Goal: Task Accomplishment & Management: Use online tool/utility

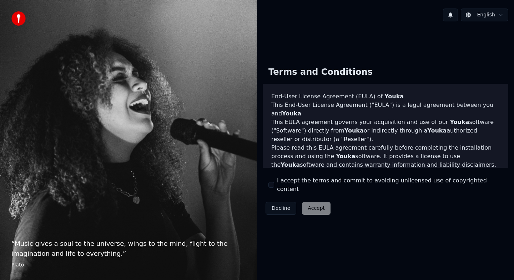
click at [284, 186] on label "I accept the terms and commit to avoiding unlicensed use of copyrighted content" at bounding box center [389, 185] width 225 height 17
click at [274, 186] on button "I accept the terms and commit to avoiding unlicensed use of copyrighted content" at bounding box center [271, 185] width 6 height 6
click at [305, 204] on button "Accept" at bounding box center [316, 208] width 29 height 13
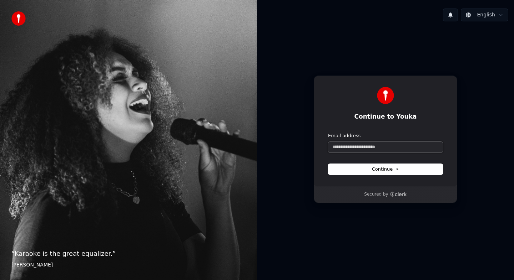
click at [347, 152] on input "Email address" at bounding box center [385, 147] width 115 height 11
click at [346, 149] on input "Email address" at bounding box center [385, 147] width 115 height 11
type input "*"
click at [328, 133] on button "submit" at bounding box center [328, 133] width 0 height 0
type input "**********"
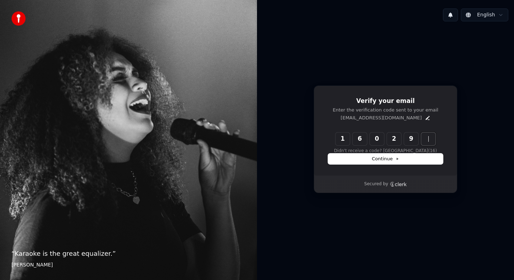
type input "******"
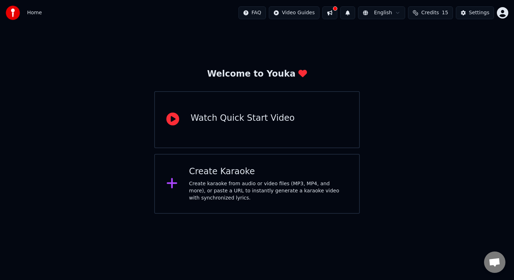
click at [241, 186] on div "Create karaoke from audio or video files (MP3, MP4, and more), or paste a URL t…" at bounding box center [268, 191] width 159 height 21
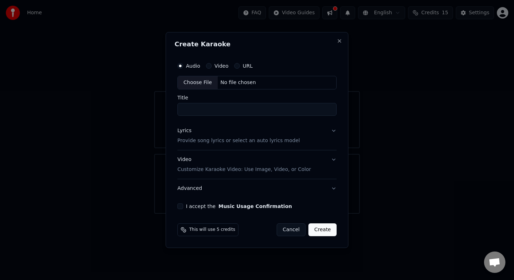
click at [199, 109] on input "Title" at bounding box center [256, 109] width 159 height 13
click at [207, 143] on p "Provide song lyrics or select an auto lyrics model" at bounding box center [238, 140] width 122 height 7
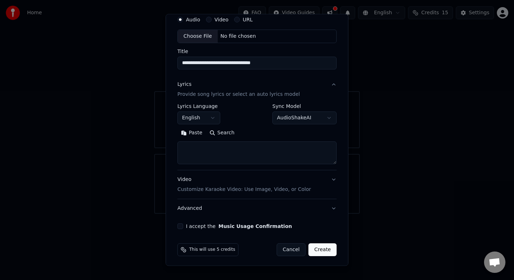
scroll to position [29, 0]
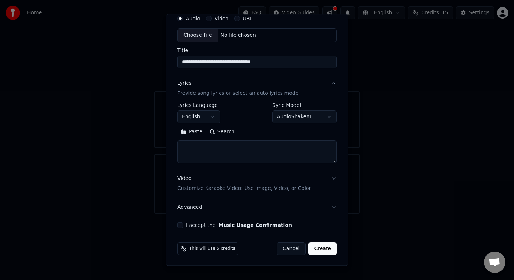
click at [215, 189] on p "Customize Karaoke Video: Use Image, Video, or Color" at bounding box center [243, 188] width 133 height 7
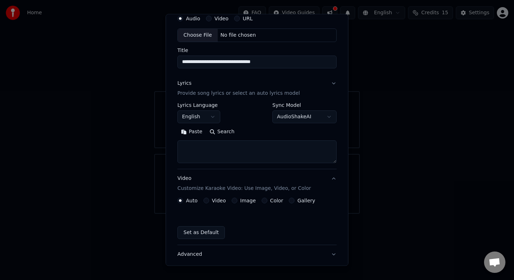
scroll to position [11, 0]
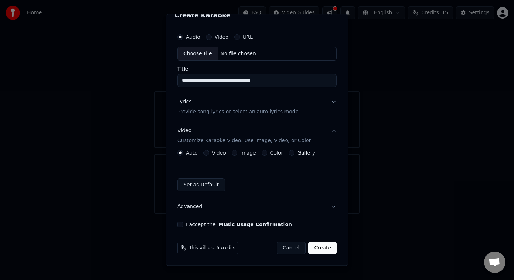
click at [233, 154] on button "Image" at bounding box center [235, 153] width 6 height 6
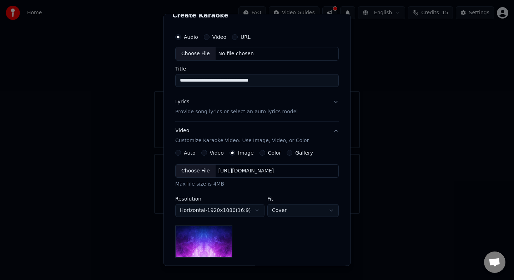
click at [185, 153] on label "Auto" at bounding box center [190, 153] width 12 height 5
click at [181, 153] on button "Auto" at bounding box center [178, 153] width 6 height 6
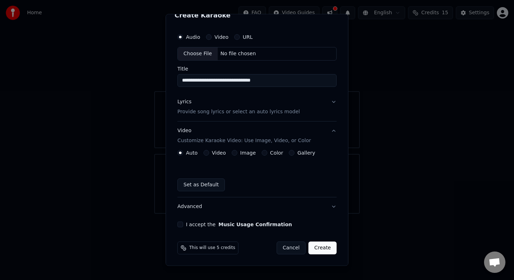
scroll to position [0, 0]
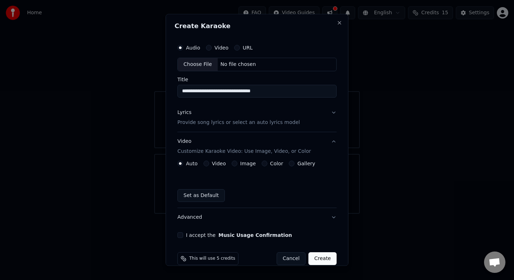
click at [228, 62] on div "No file chosen" at bounding box center [238, 64] width 41 height 7
type input "**********"
click at [239, 165] on label "Image" at bounding box center [247, 163] width 16 height 5
click at [236, 165] on button "Image" at bounding box center [233, 164] width 6 height 6
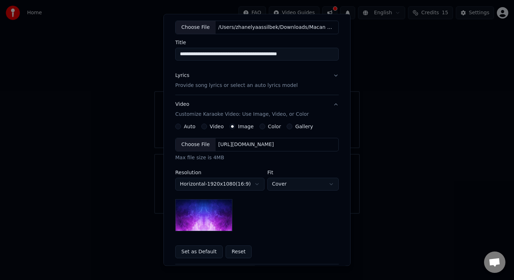
scroll to position [40, 0]
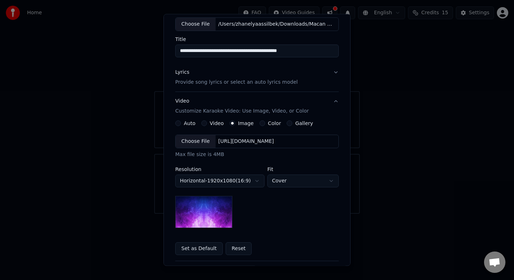
click at [239, 143] on div "[URL][DOMAIN_NAME]" at bounding box center [246, 141] width 61 height 7
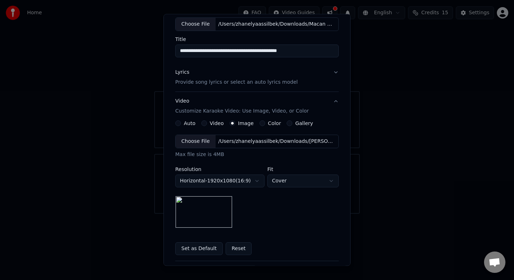
click at [211, 209] on img at bounding box center [203, 212] width 57 height 32
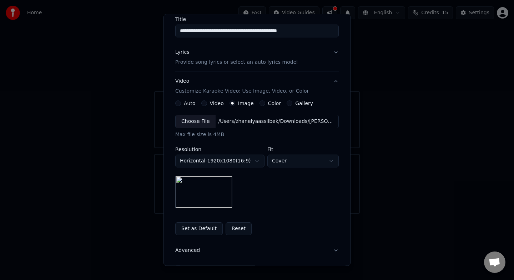
scroll to position [61, 0]
click at [222, 196] on img at bounding box center [203, 192] width 57 height 32
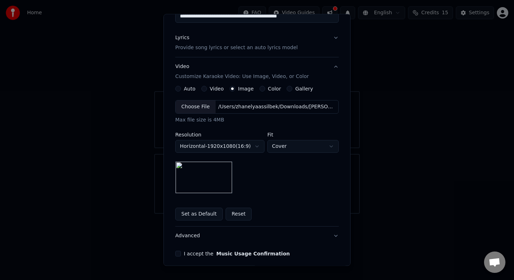
scroll to position [76, 0]
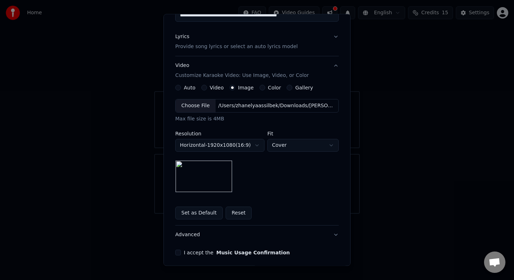
click at [233, 216] on button "Reset" at bounding box center [238, 213] width 26 height 13
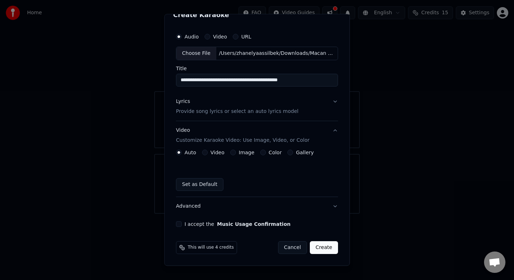
scroll to position [11, 0]
click at [233, 152] on button "Image" at bounding box center [233, 153] width 6 height 6
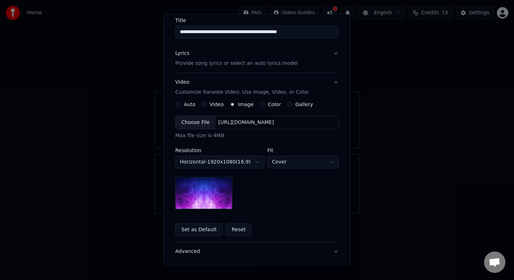
scroll to position [74, 0]
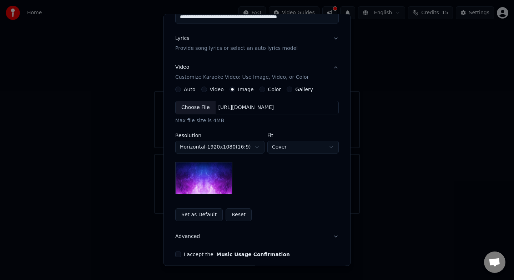
click at [202, 214] on button "Set as Default" at bounding box center [198, 215] width 47 height 13
click at [217, 216] on div "Set as Default Reset" at bounding box center [256, 215] width 163 height 13
click at [218, 173] on img at bounding box center [203, 178] width 57 height 32
click at [225, 110] on div "[URL][DOMAIN_NAME]" at bounding box center [246, 107] width 61 height 7
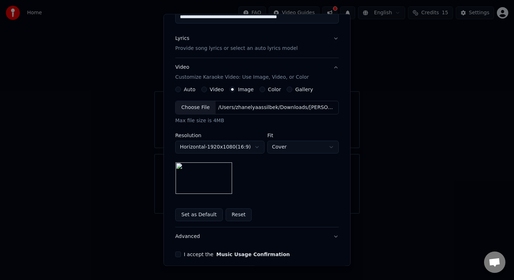
scroll to position [104, 0]
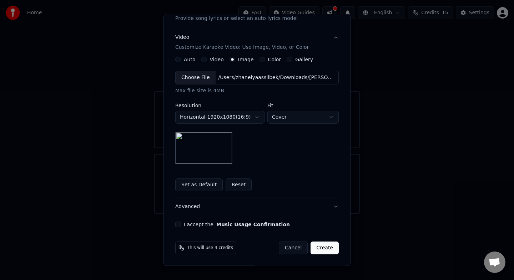
click at [179, 224] on button "I accept the Music Usage Confirmation" at bounding box center [178, 225] width 6 height 6
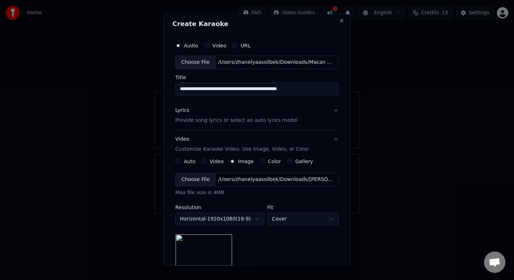
scroll to position [0, 0]
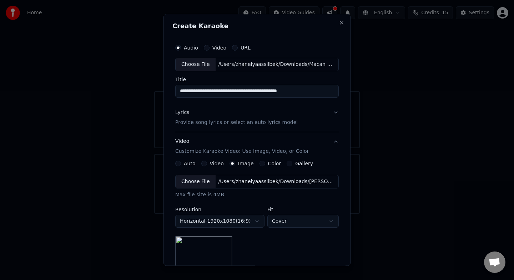
click at [209, 123] on p "Provide song lyrics or select an auto lyrics model" at bounding box center [236, 122] width 122 height 7
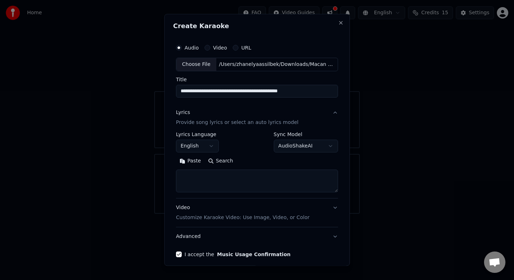
click at [203, 187] on textarea at bounding box center [257, 181] width 162 height 23
paste textarea "**********"
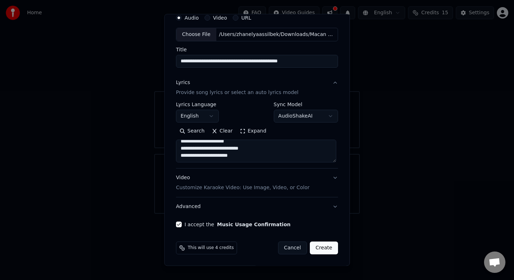
type textarea "**********"
click at [215, 180] on div "Video Customize Karaoke Video: Use Image, Video, or Color" at bounding box center [242, 182] width 133 height 17
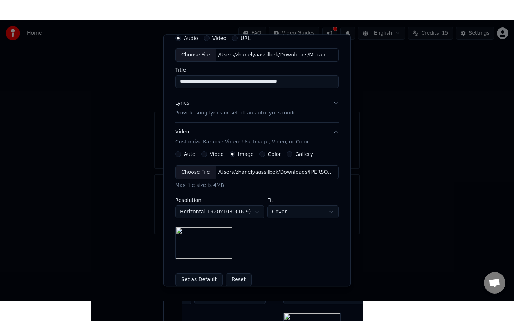
scroll to position [104, 0]
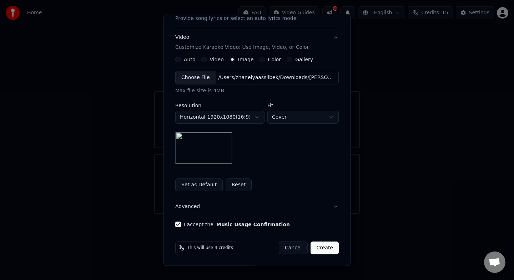
click at [317, 249] on button "Create" at bounding box center [324, 248] width 28 height 13
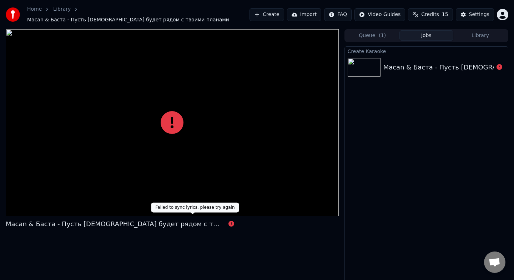
click at [228, 222] on icon at bounding box center [231, 224] width 6 height 6
click at [228, 221] on icon at bounding box center [231, 224] width 6 height 6
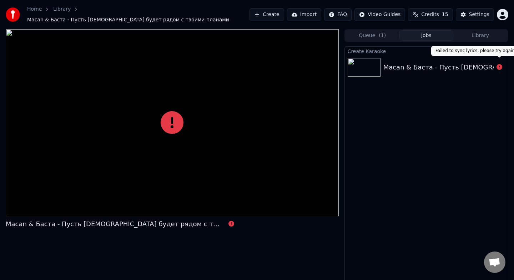
click at [500, 64] on icon at bounding box center [499, 67] width 6 height 6
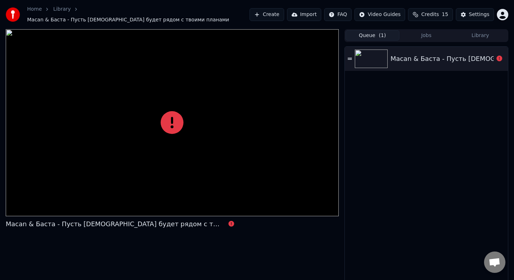
click at [385, 32] on button "Queue ( 1 )" at bounding box center [372, 35] width 54 height 10
click at [392, 49] on div "Macan & Баста - Пусть [DEMOGRAPHIC_DATA] будет рядом с твоими планами" at bounding box center [426, 59] width 163 height 24
click at [376, 53] on img at bounding box center [371, 59] width 33 height 19
click at [376, 54] on img at bounding box center [371, 59] width 33 height 19
click at [349, 56] on icon at bounding box center [350, 58] width 4 height 5
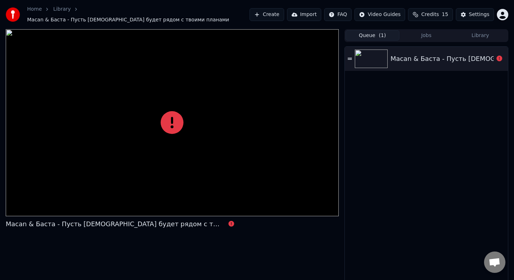
click at [371, 61] on img at bounding box center [371, 59] width 33 height 19
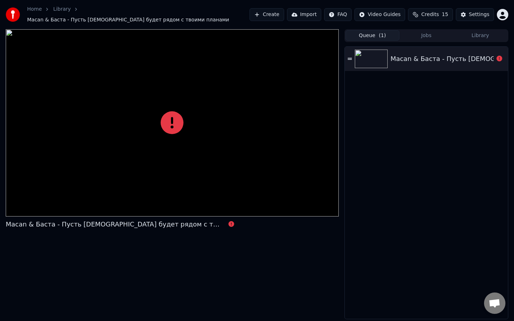
click at [59, 13] on link "Library" at bounding box center [61, 9] width 17 height 7
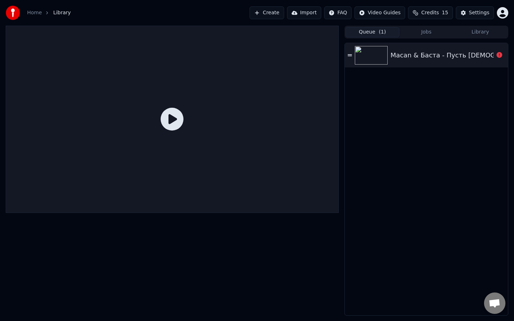
click at [176, 117] on icon at bounding box center [172, 119] width 23 height 23
click at [422, 35] on button "Jobs" at bounding box center [426, 32] width 54 height 10
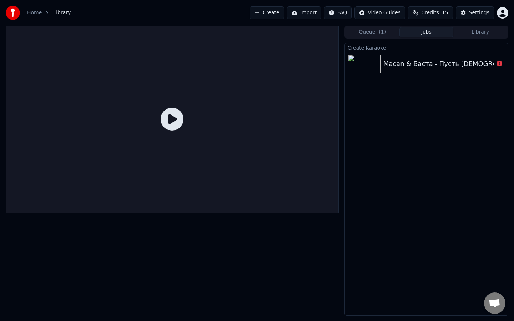
click at [476, 37] on div "Queue ( 1 ) Jobs Library" at bounding box center [426, 32] width 164 height 13
click at [476, 35] on button "Library" at bounding box center [480, 32] width 54 height 10
click at [424, 27] on button "Jobs" at bounding box center [426, 32] width 54 height 10
click at [361, 37] on button "Queue ( 1 )" at bounding box center [372, 32] width 54 height 10
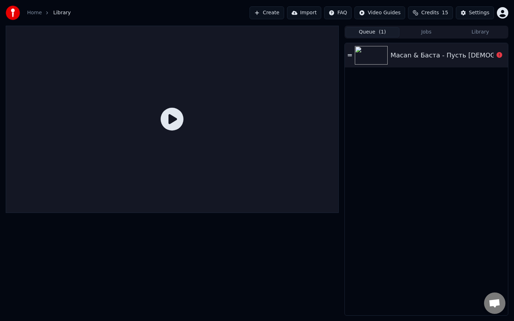
click at [370, 55] on img at bounding box center [371, 55] width 33 height 19
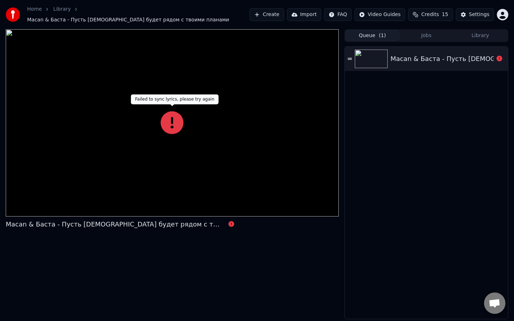
click at [171, 117] on icon at bounding box center [172, 122] width 23 height 23
click at [184, 118] on div at bounding box center [172, 122] width 333 height 187
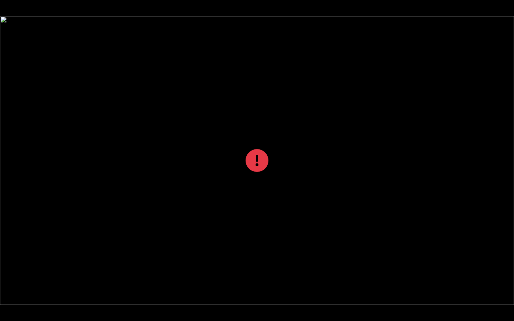
click at [184, 118] on div at bounding box center [257, 160] width 514 height 289
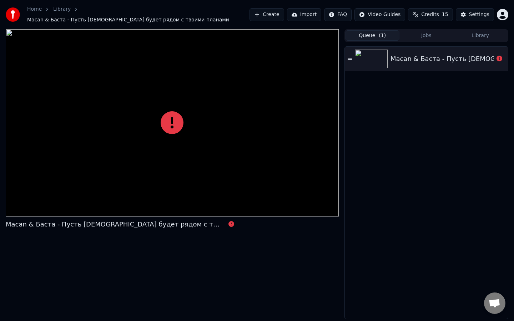
click at [39, 13] on link "Home" at bounding box center [34, 9] width 15 height 7
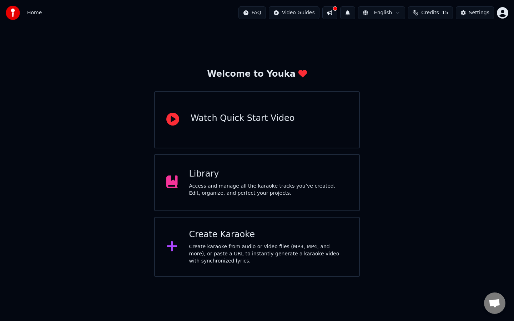
click at [204, 261] on div "Create karaoke from audio or video files (MP3, MP4, and more), or paste a URL t…" at bounding box center [268, 253] width 159 height 21
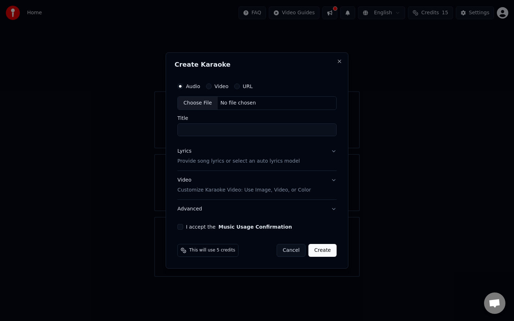
click at [196, 101] on div "Choose File" at bounding box center [198, 103] width 40 height 13
type input "**********"
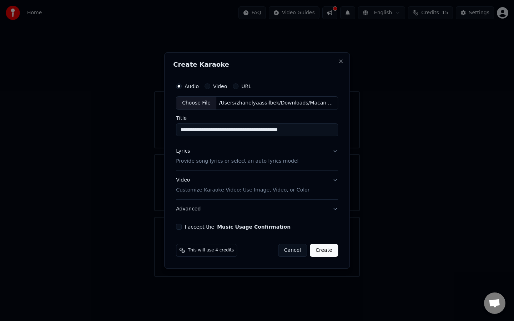
click at [207, 163] on p "Provide song lyrics or select an auto lyrics model" at bounding box center [237, 161] width 122 height 7
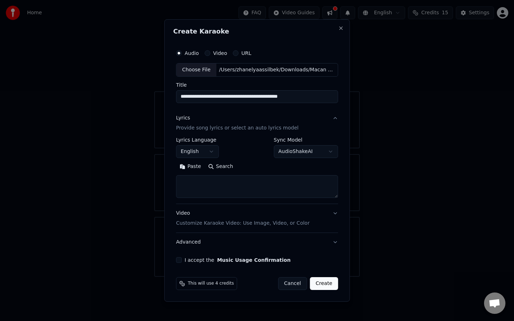
click at [207, 184] on textarea at bounding box center [257, 186] width 162 height 23
paste textarea "**********"
type textarea "**********"
click at [183, 260] on div "I accept the Music Usage Confirmation" at bounding box center [257, 260] width 162 height 6
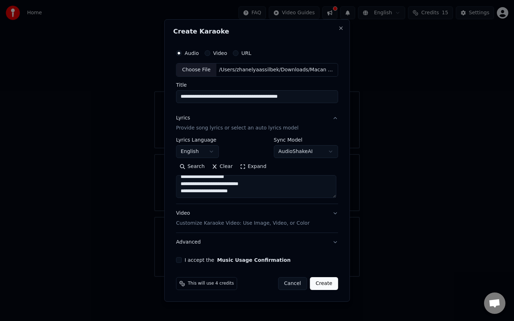
click at [179, 261] on button "I accept the Music Usage Confirmation" at bounding box center [179, 260] width 6 height 6
click at [200, 215] on div "Video Customize Karaoke Video: Use Image, Video, or Color" at bounding box center [242, 218] width 133 height 17
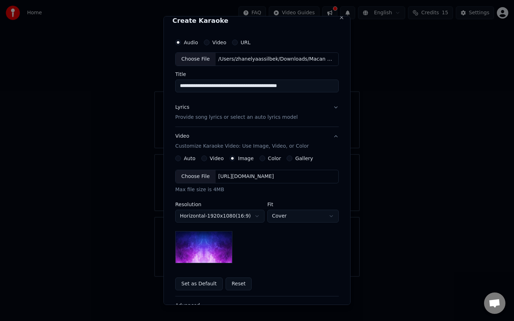
scroll to position [9, 0]
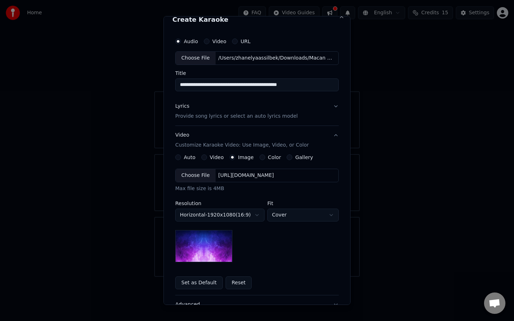
click at [203, 177] on div "Choose File" at bounding box center [196, 175] width 40 height 13
click at [201, 175] on div "Choose File" at bounding box center [196, 175] width 40 height 13
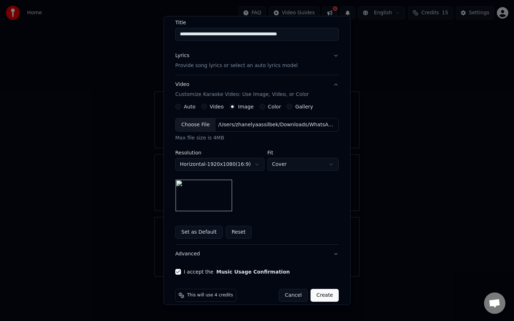
scroll to position [68, 0]
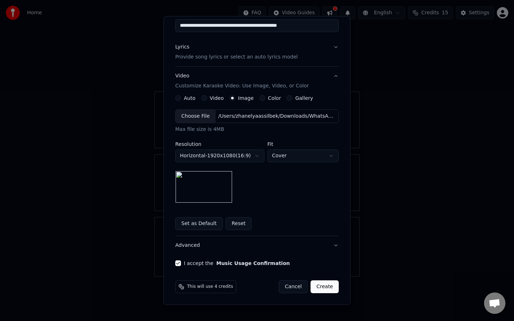
click at [318, 280] on button "Create" at bounding box center [324, 286] width 28 height 13
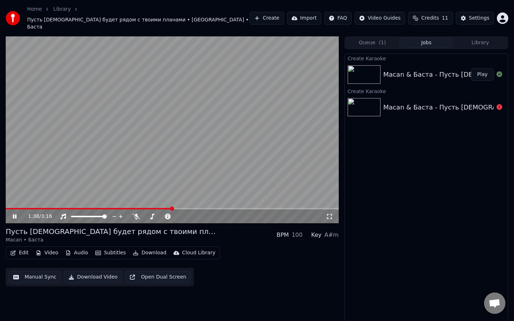
click at [108, 155] on video at bounding box center [172, 129] width 333 height 187
click at [83, 161] on video at bounding box center [172, 129] width 333 height 187
click at [10, 197] on video at bounding box center [172, 129] width 333 height 187
click at [10, 208] on span at bounding box center [89, 208] width 167 height 1
click at [13, 214] on icon at bounding box center [14, 216] width 4 height 5
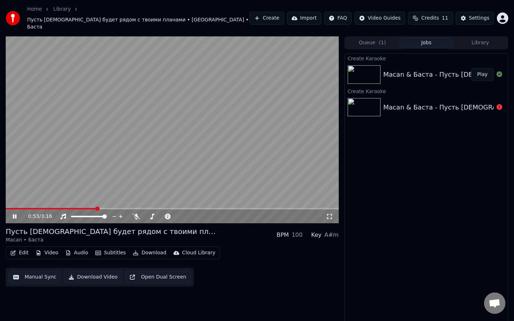
click at [15, 250] on icon "button" at bounding box center [13, 252] width 6 height 5
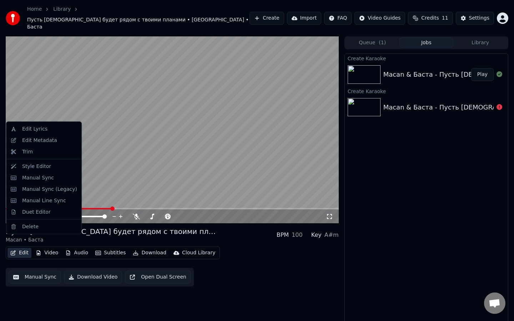
click at [127, 130] on video at bounding box center [172, 129] width 333 height 187
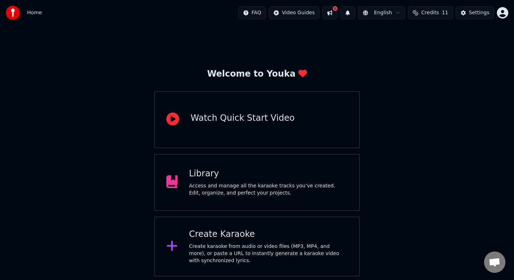
click at [235, 184] on div "Access and manage all the karaoke tracks you’ve created. Edit, organize, and pe…" at bounding box center [268, 190] width 159 height 14
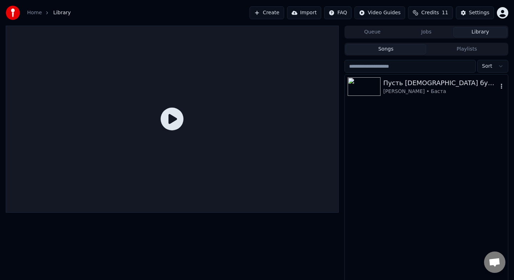
click at [372, 82] on img at bounding box center [364, 86] width 33 height 19
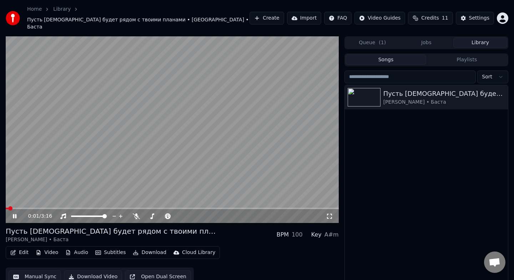
click at [84, 271] on button "Download Video" at bounding box center [93, 277] width 58 height 13
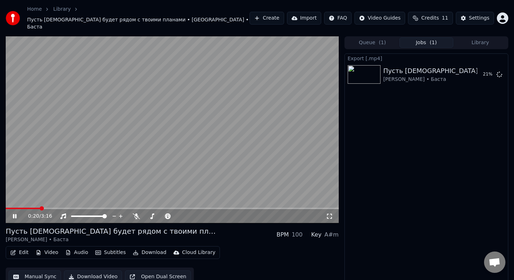
click at [194, 144] on video at bounding box center [172, 129] width 333 height 187
click at [311, 12] on button "Import" at bounding box center [304, 18] width 34 height 13
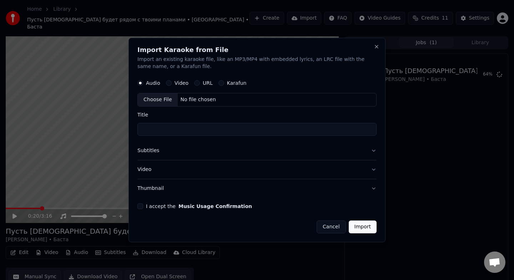
click at [325, 227] on button "Cancel" at bounding box center [330, 227] width 29 height 13
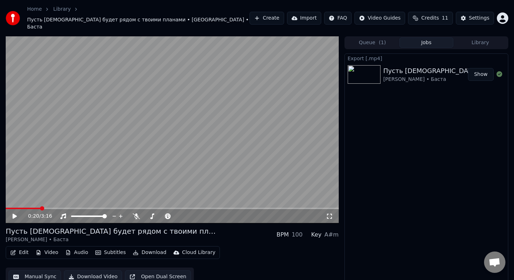
click at [481, 68] on button "Show" at bounding box center [481, 74] width 26 height 13
